Goal: Task Accomplishment & Management: Use online tool/utility

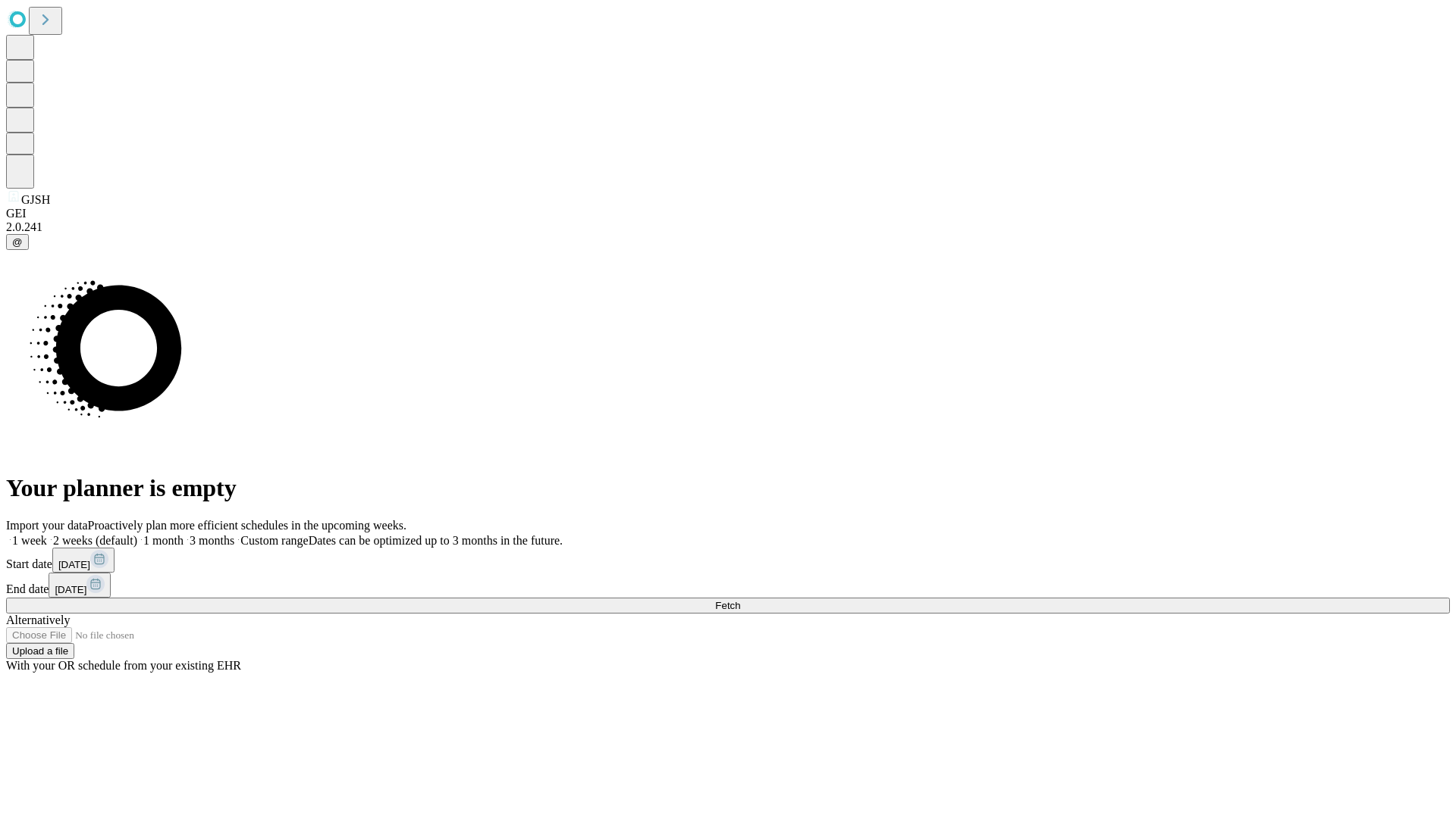
click at [740, 600] on span "Fetch" at bounding box center [727, 606] width 25 height 11
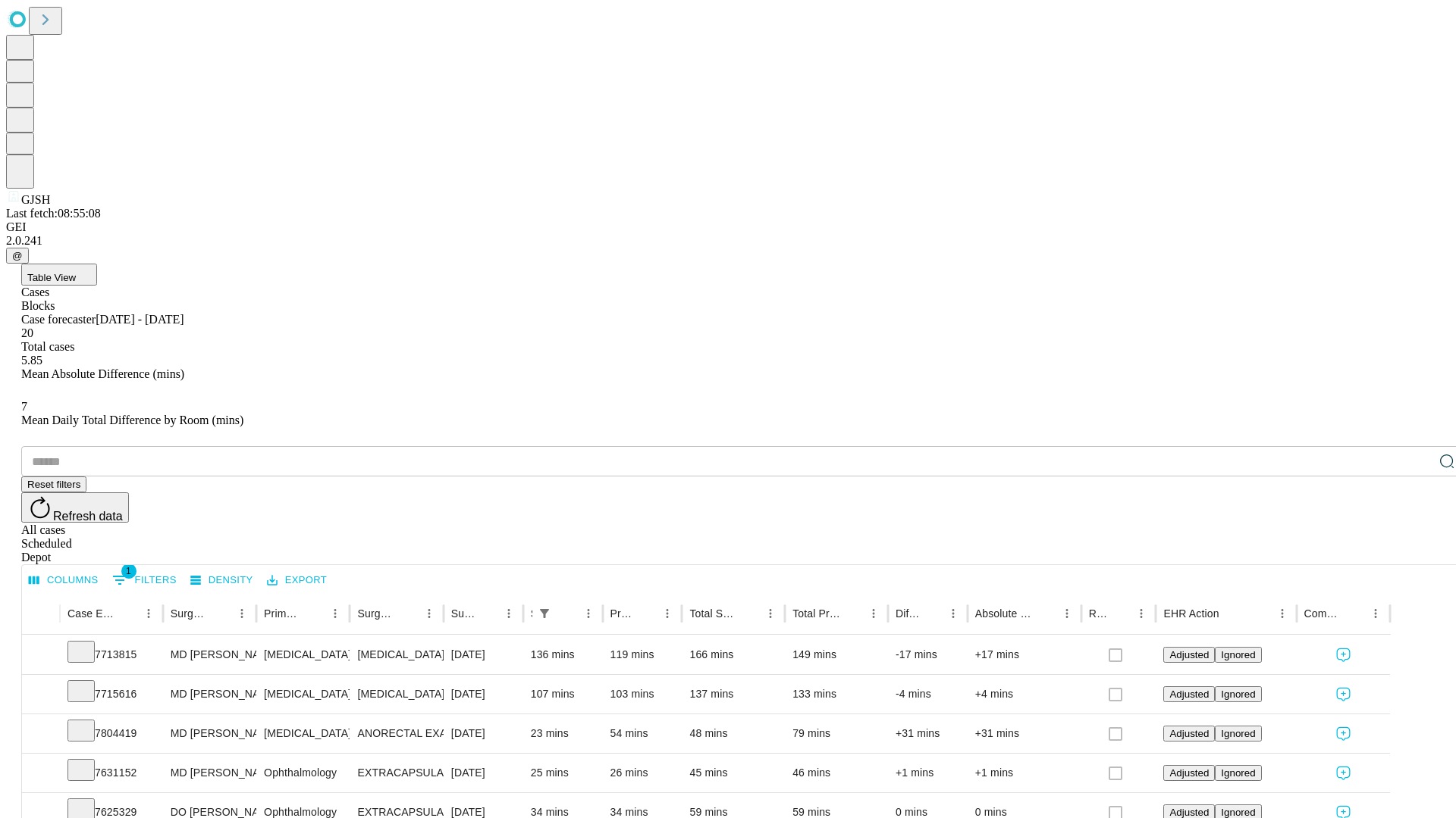
click at [76, 272] on span "Table View" at bounding box center [51, 278] width 49 height 11
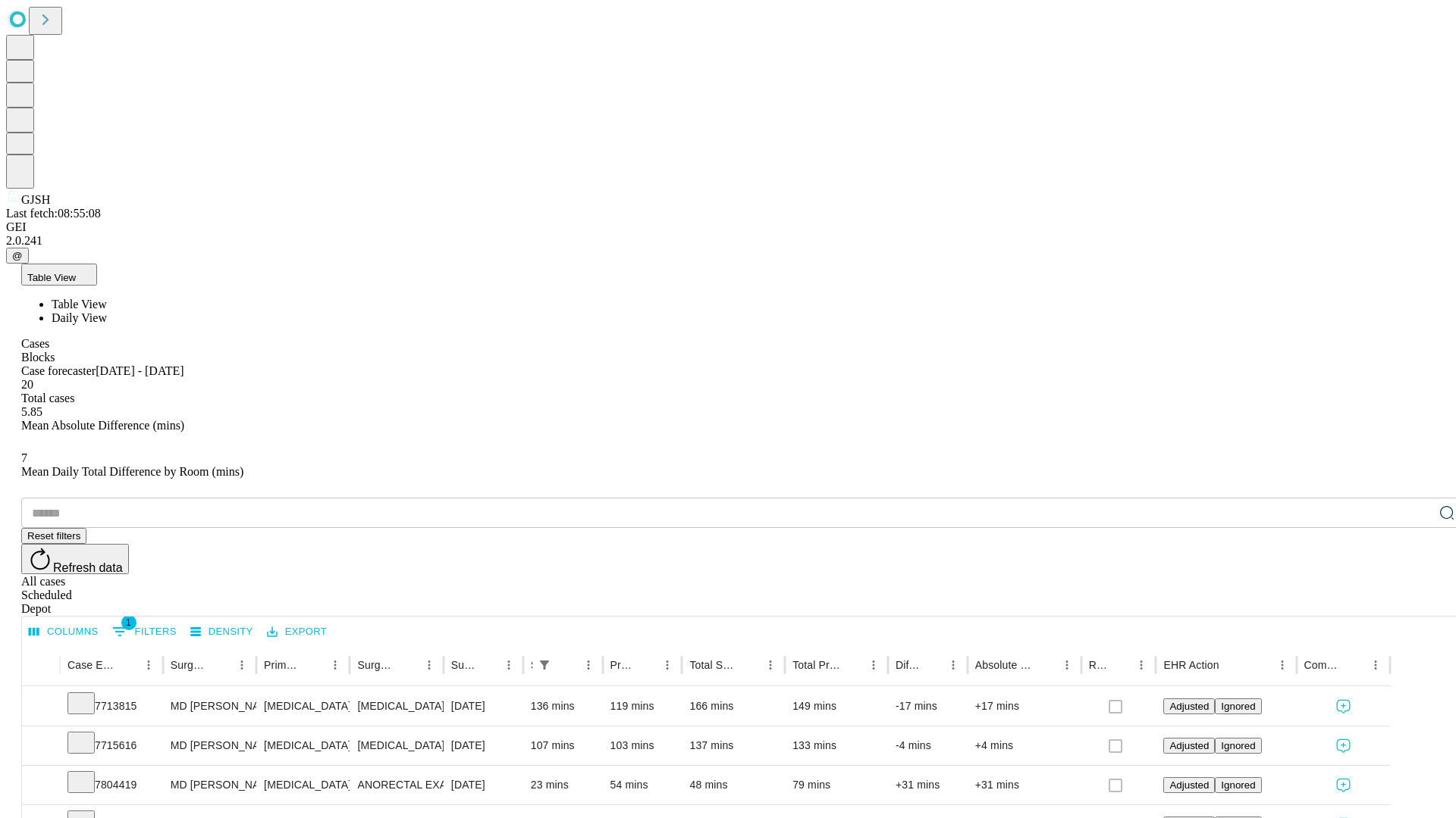
click at [107, 311] on span "Daily View" at bounding box center [79, 318] width 55 height 13
